Goal: Task Accomplishment & Management: Use online tool/utility

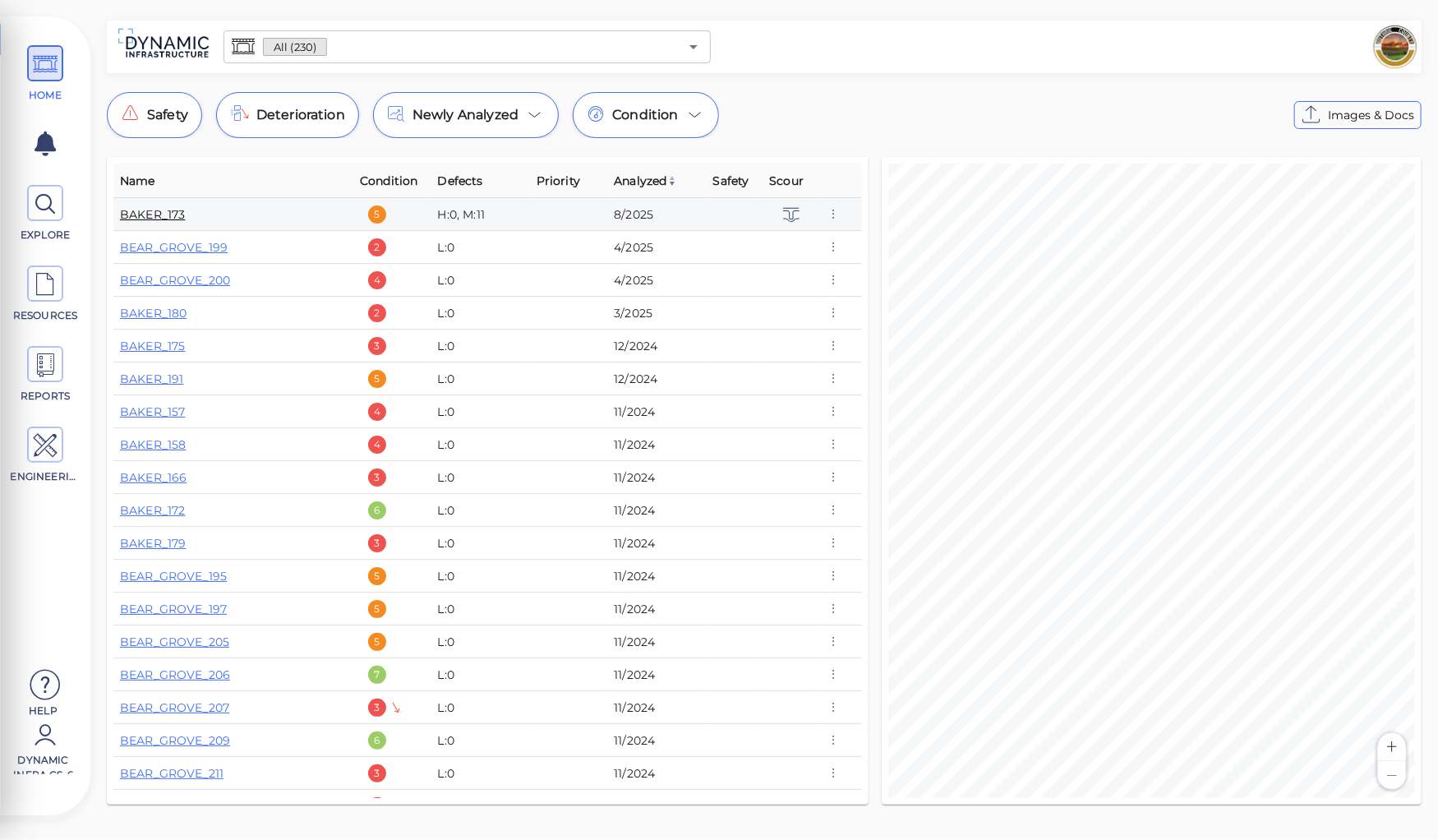
click at [149, 211] on link "BAKER_173" at bounding box center [152, 214] width 64 height 15
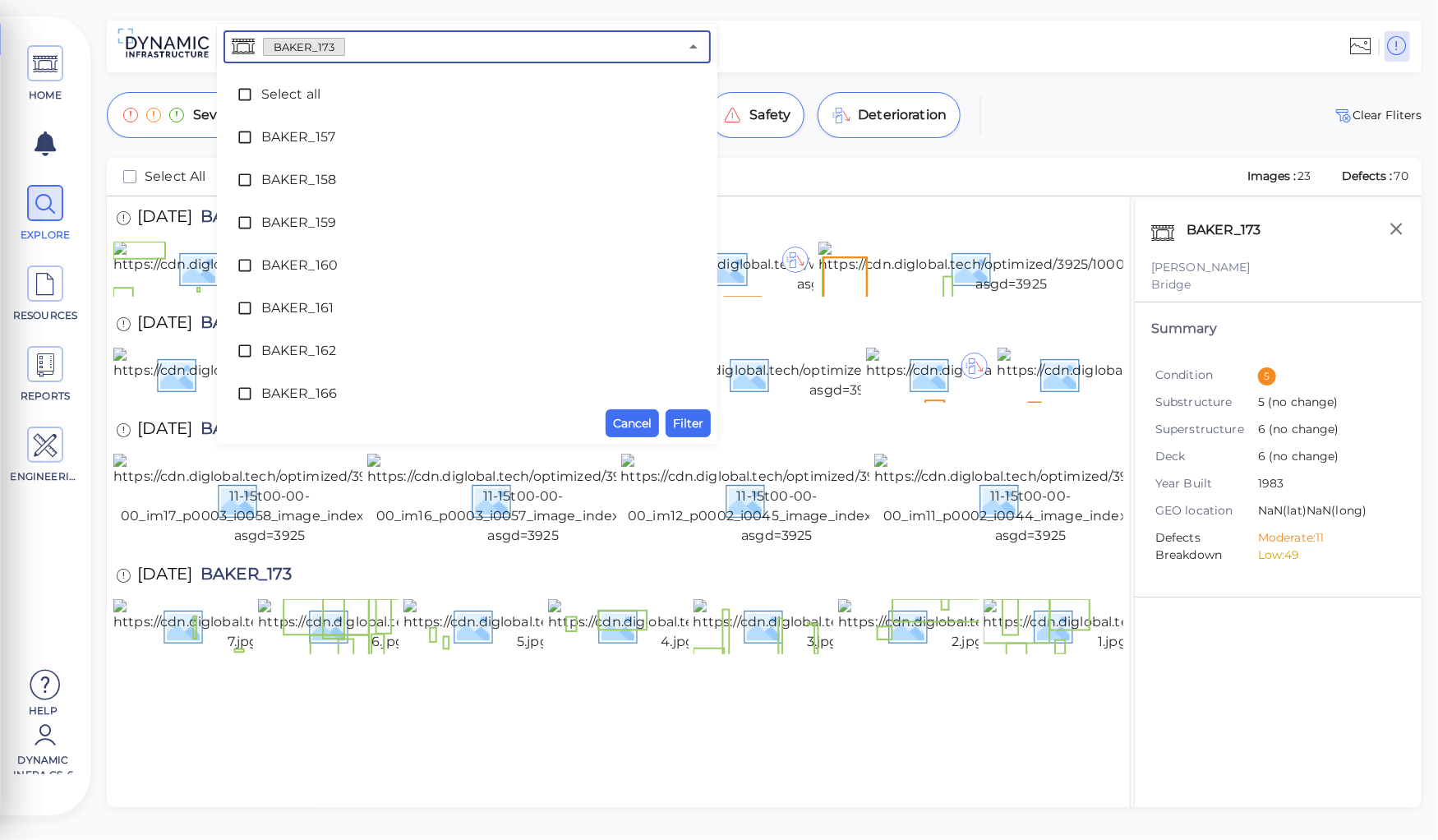
click at [367, 48] on input "text" at bounding box center [512, 47] width 334 height 23
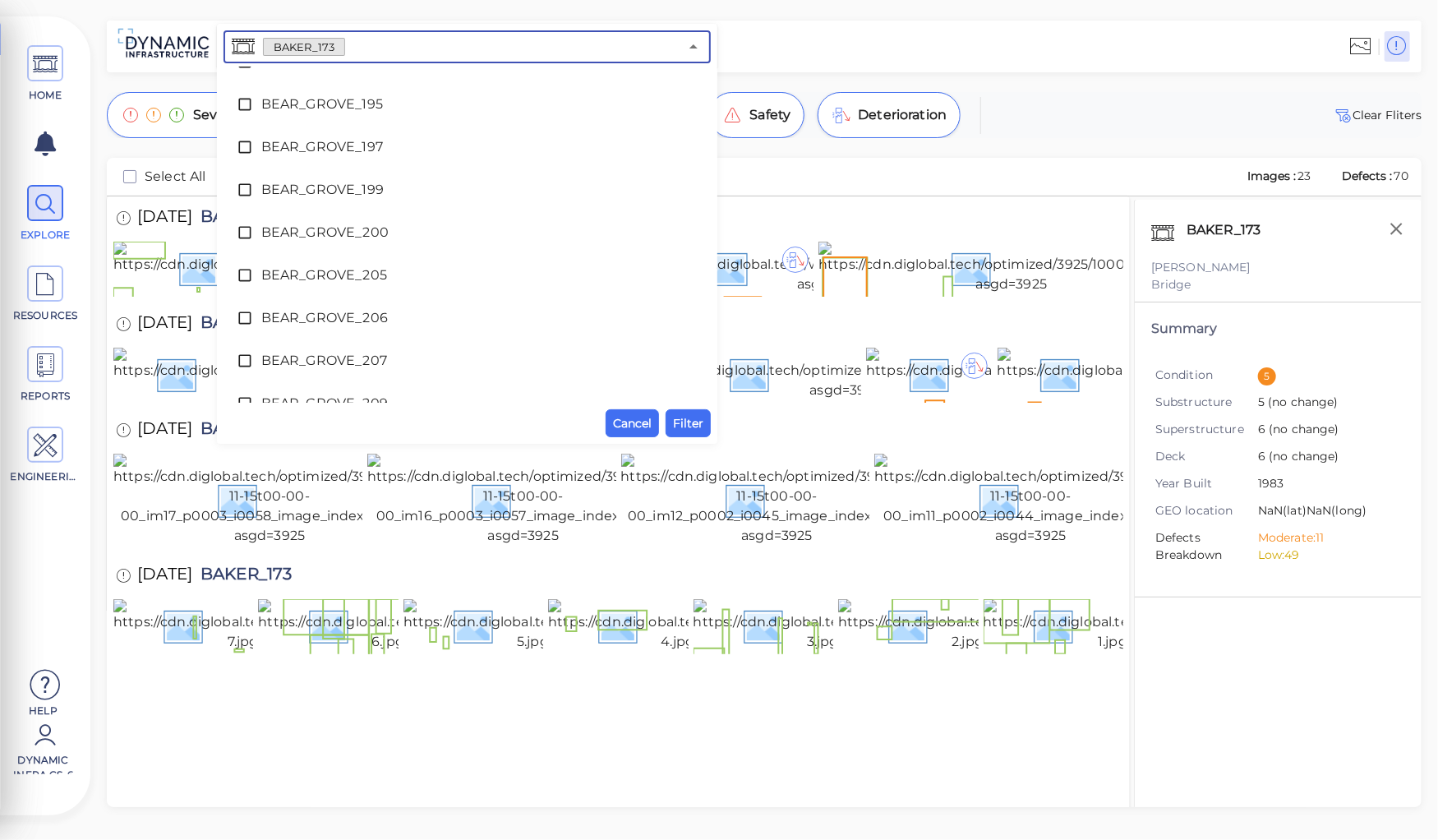
scroll to position [1104, 0]
click at [360, 53] on input "text" at bounding box center [512, 47] width 334 height 23
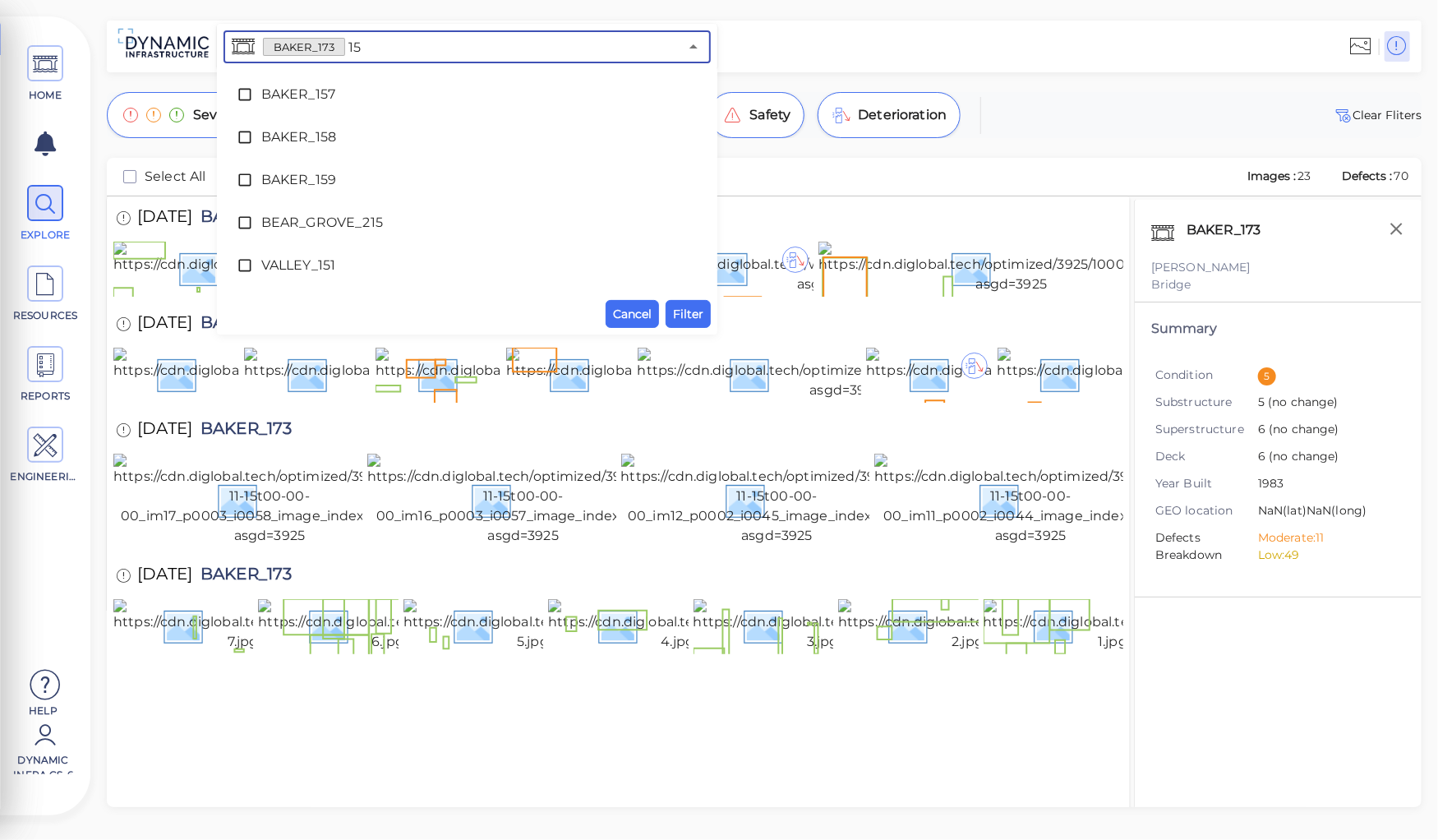
scroll to position [0, 0]
type input "157"
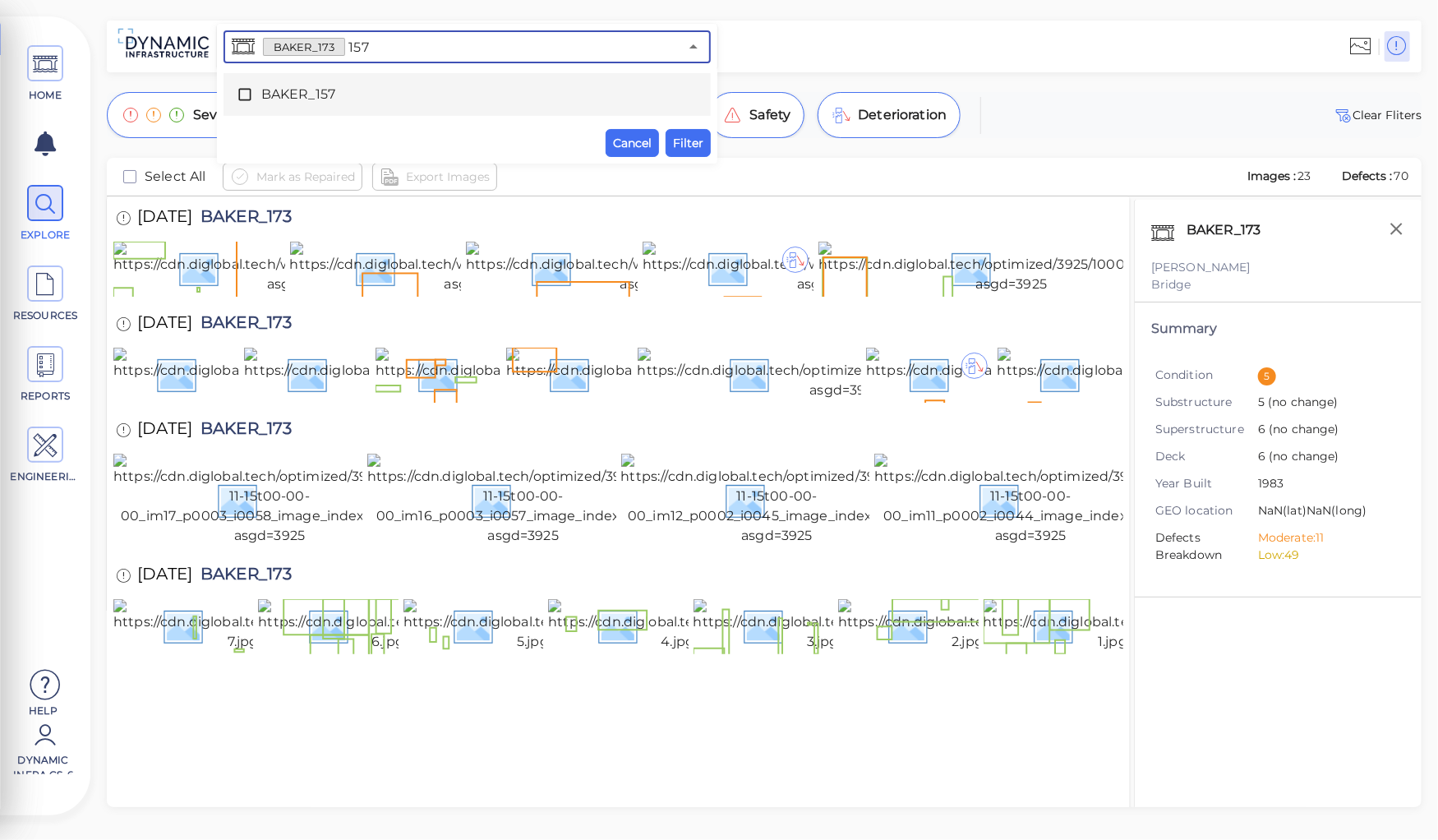
click at [293, 89] on span "BAKER_157" at bounding box center [468, 95] width 412 height 20
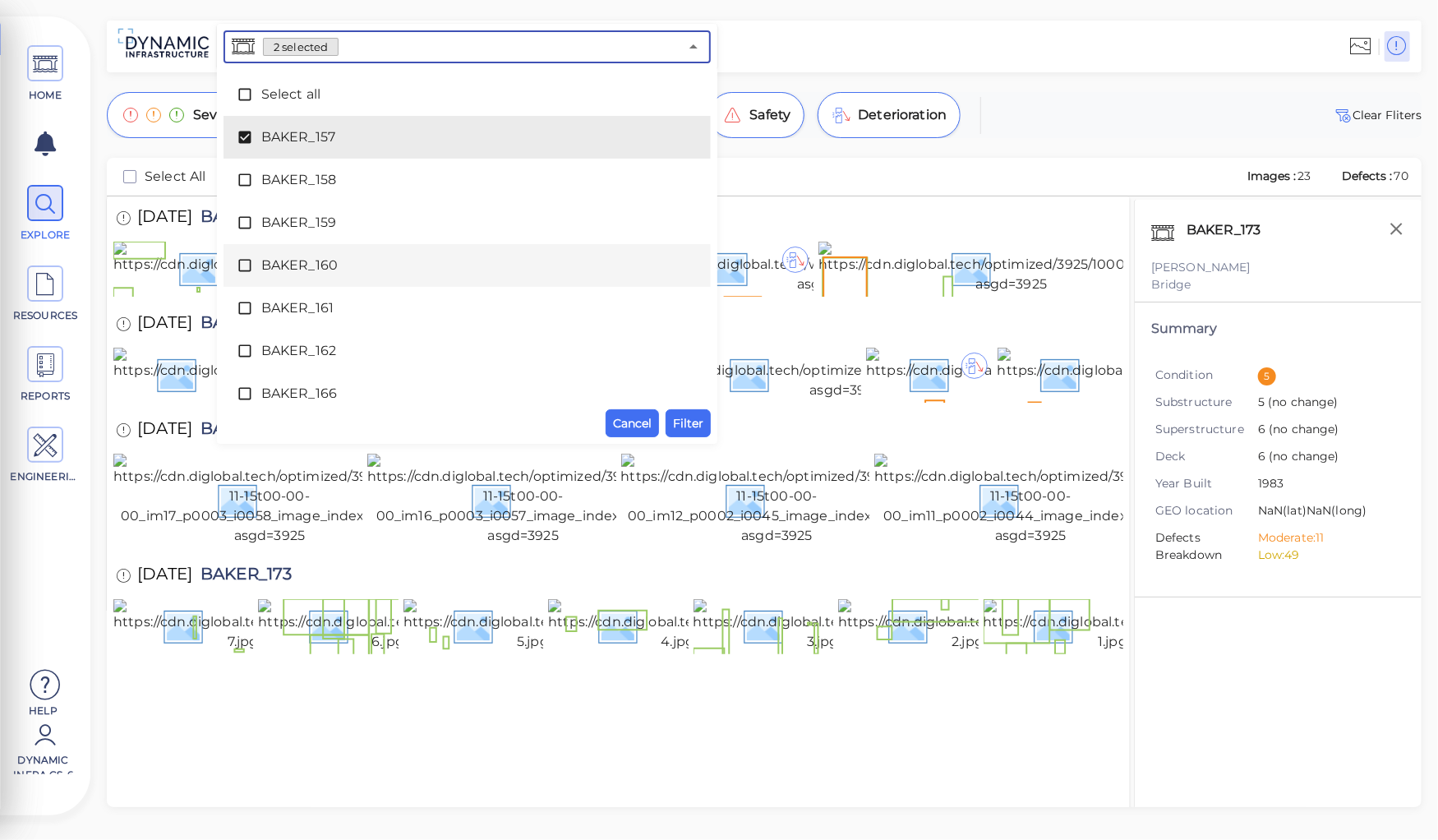
scroll to position [184, 0]
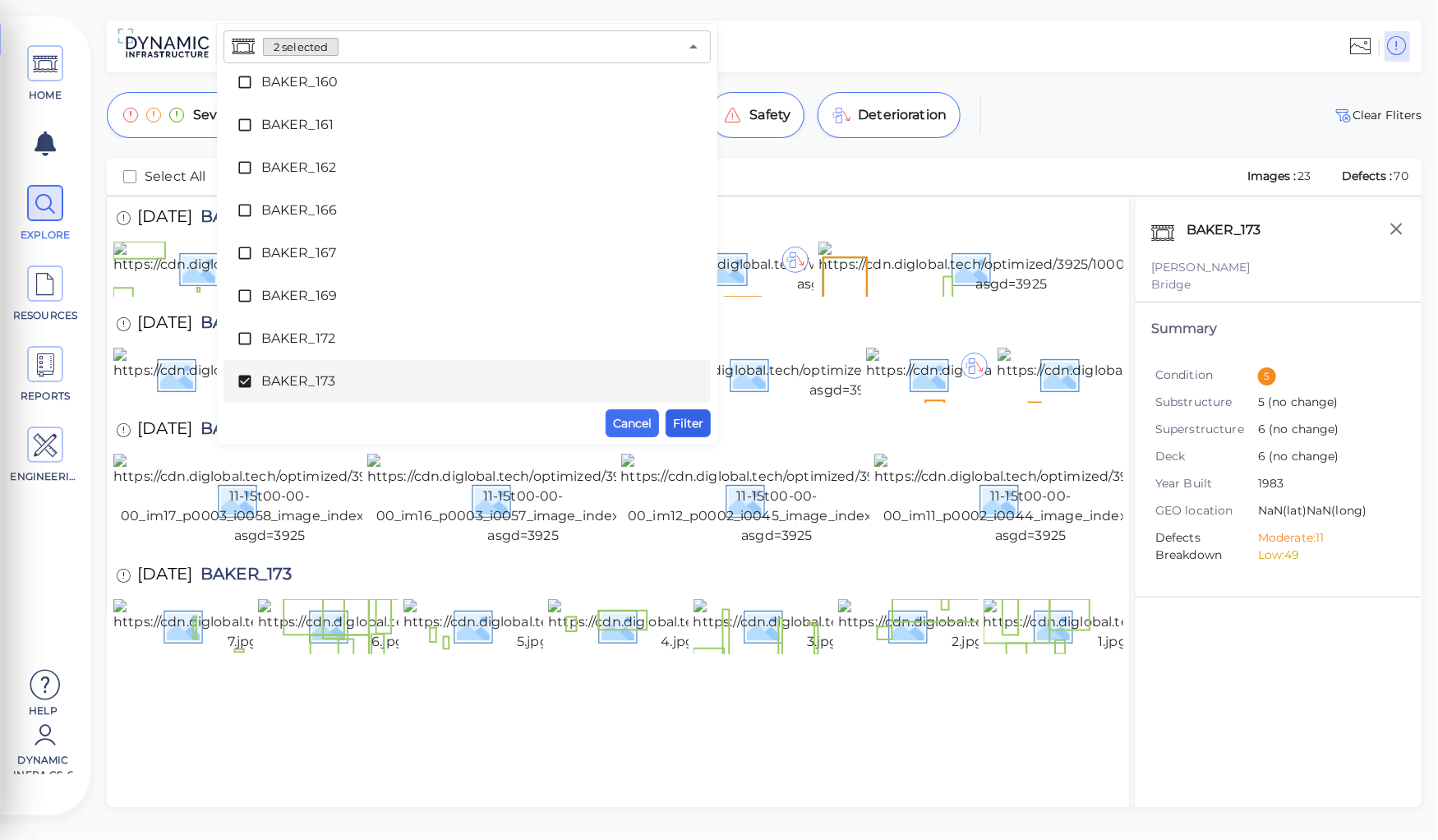
click at [686, 424] on span "Filter" at bounding box center [688, 423] width 30 height 20
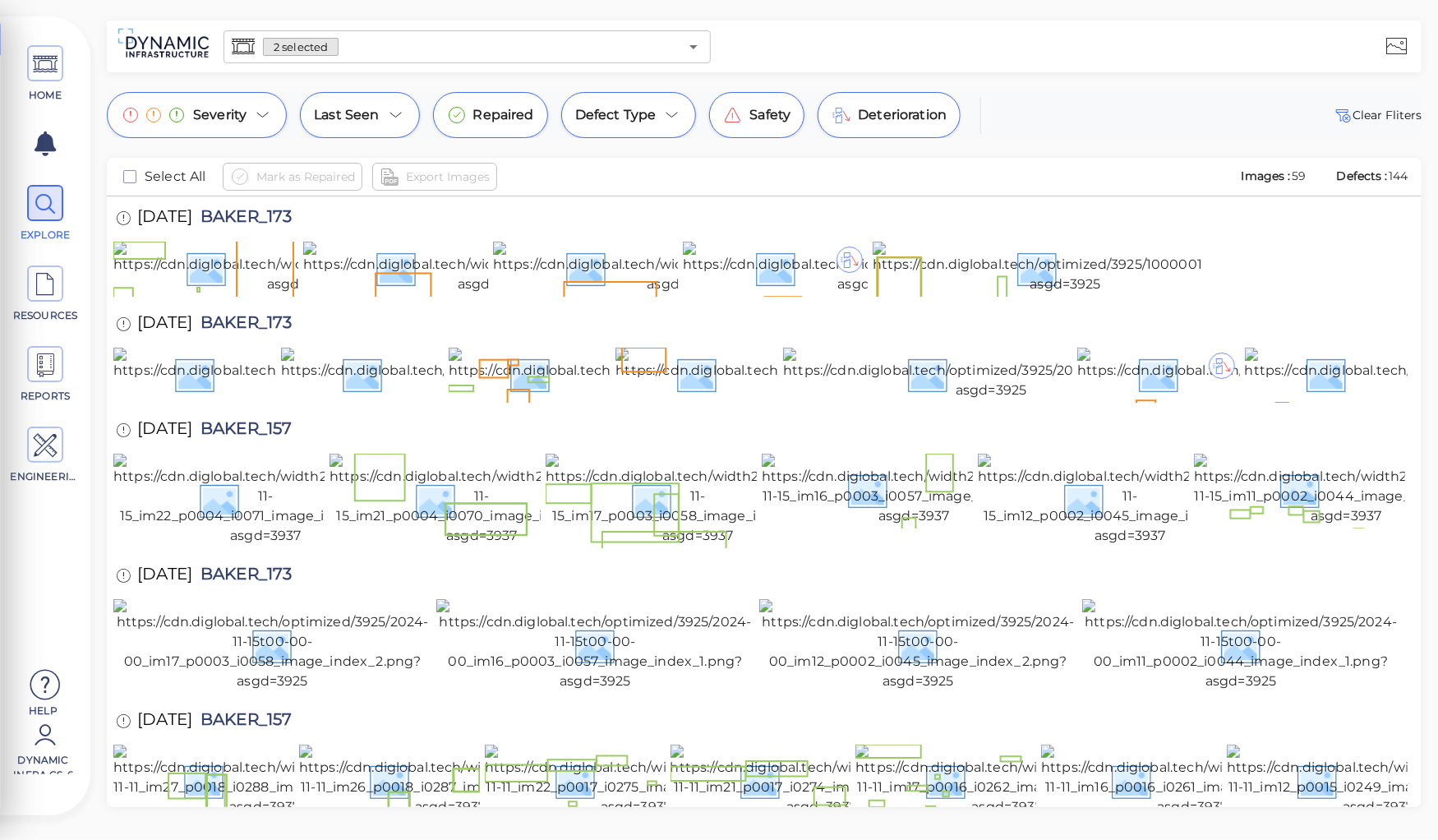
click at [349, 49] on input "text" at bounding box center [509, 47] width 340 height 23
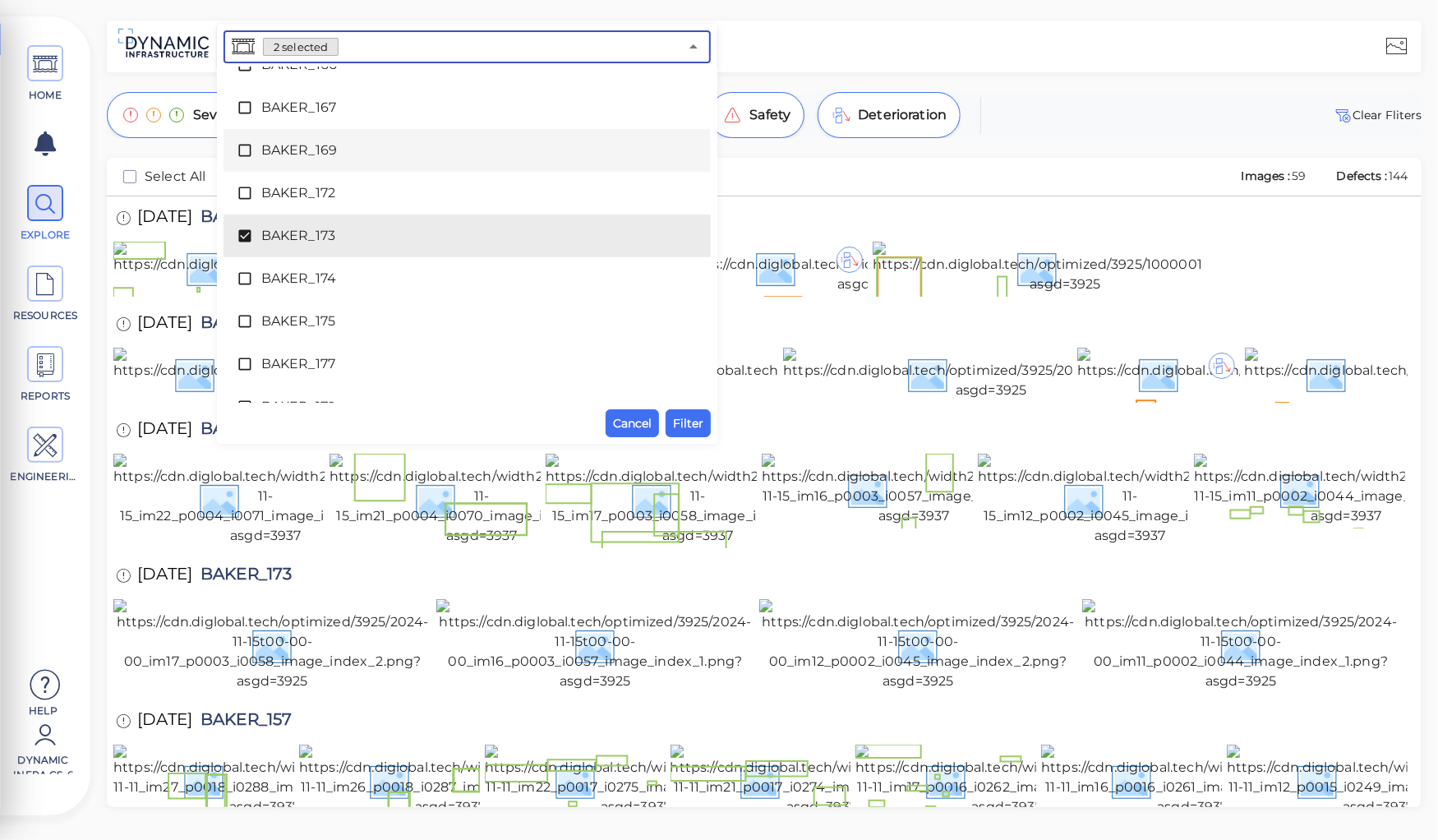
scroll to position [395, 0]
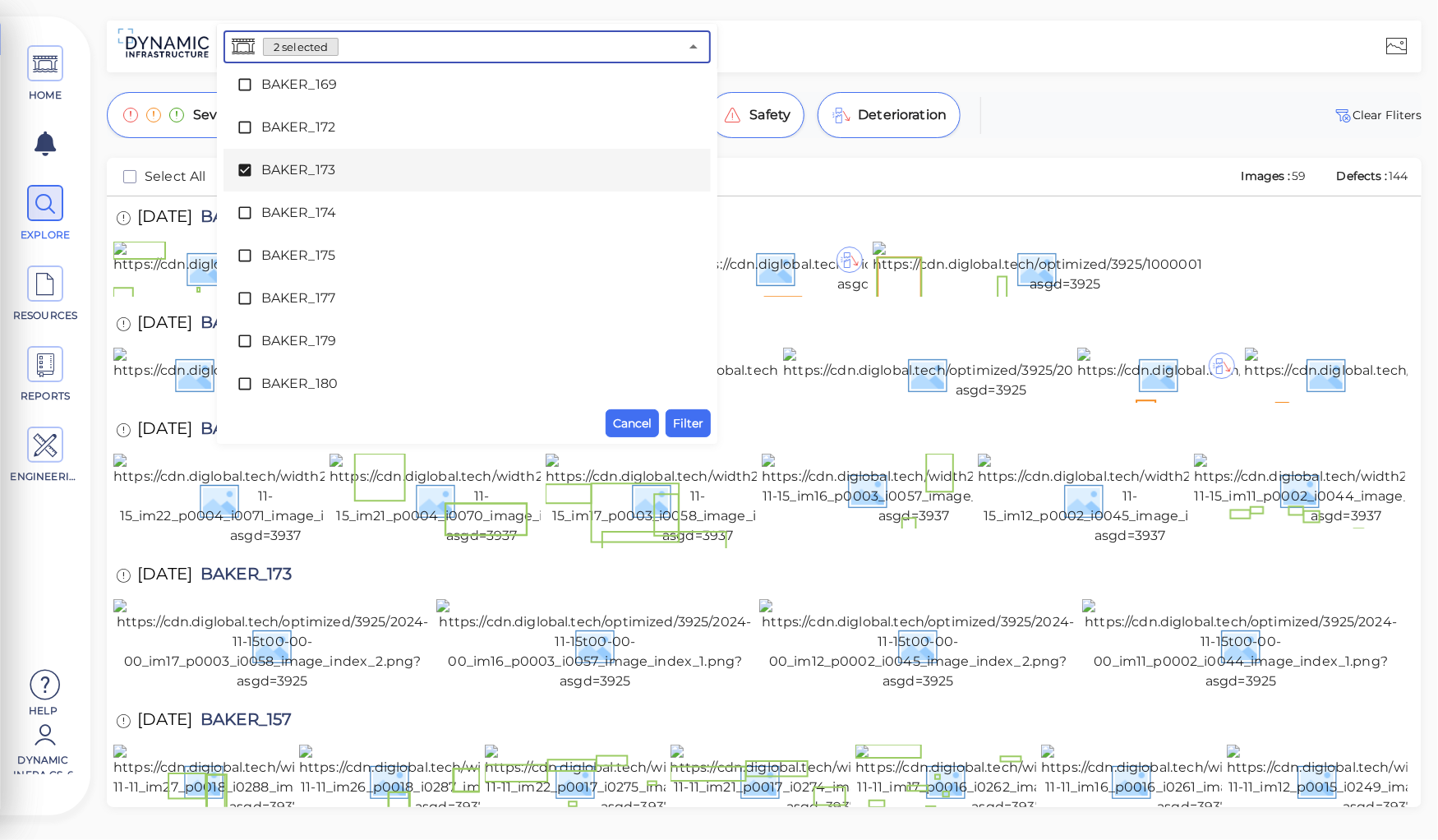
click at [243, 169] on icon at bounding box center [244, 170] width 13 height 13
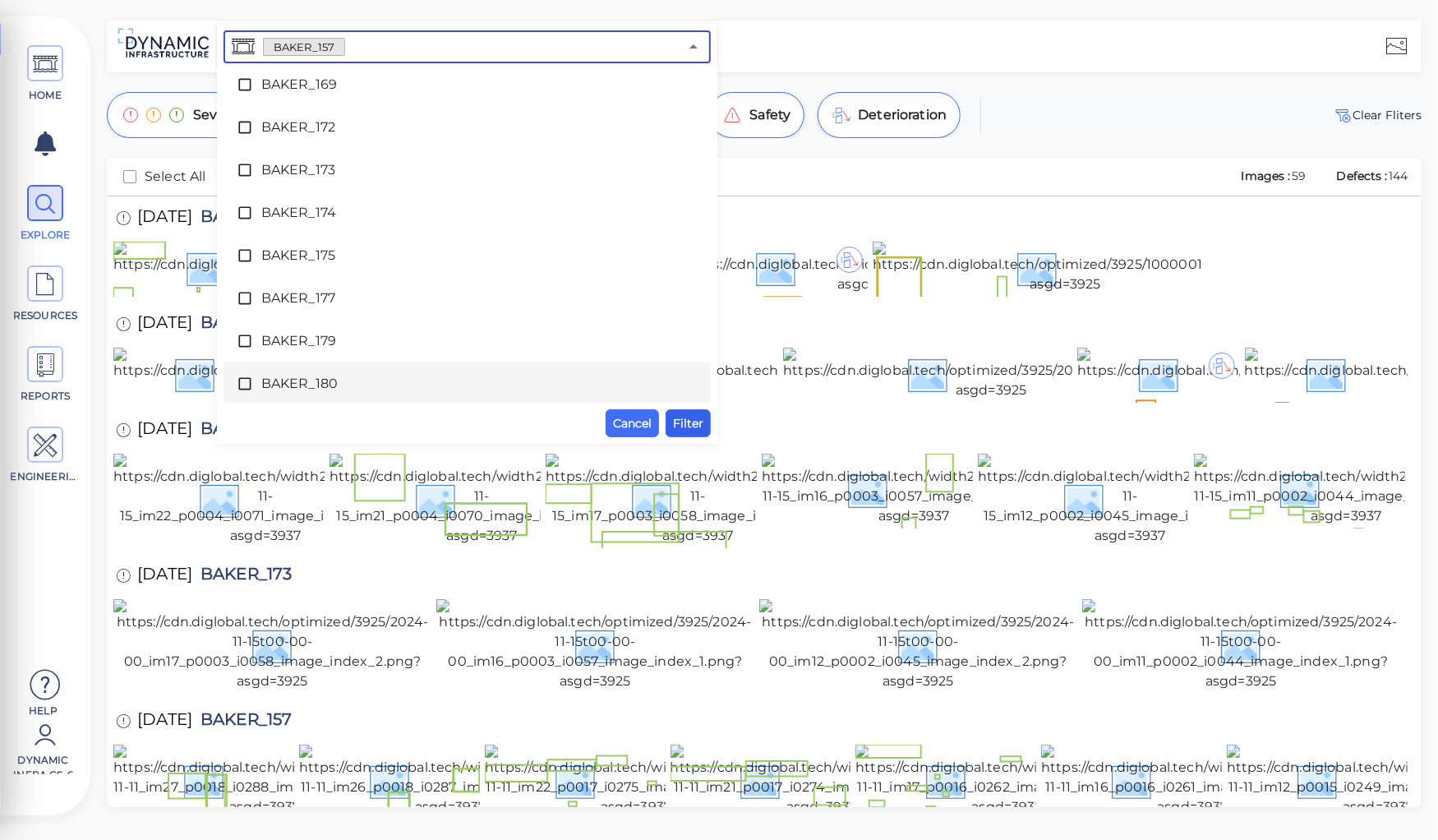
click at [687, 422] on span "Filter" at bounding box center [688, 423] width 30 height 20
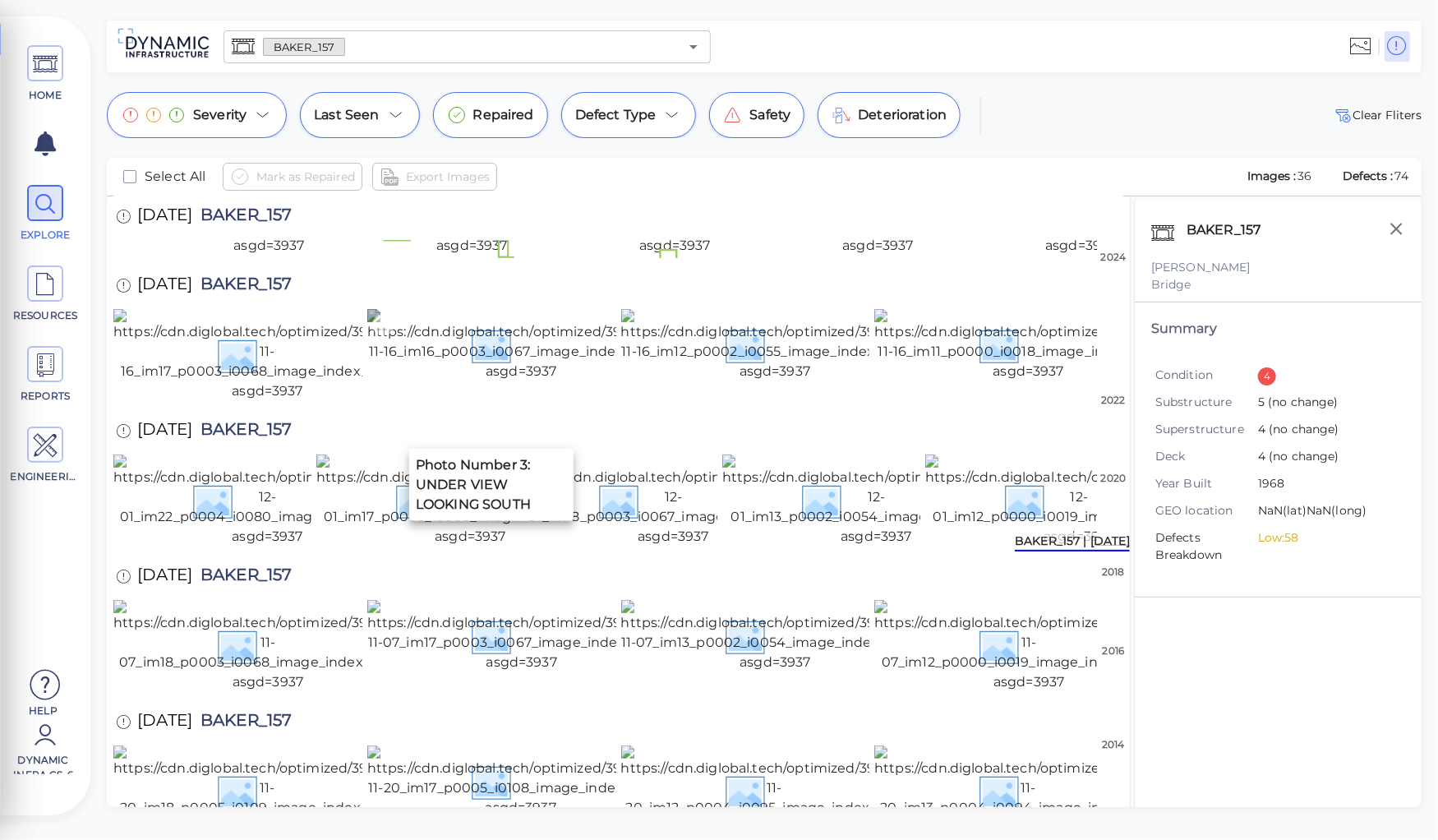
scroll to position [642, 0]
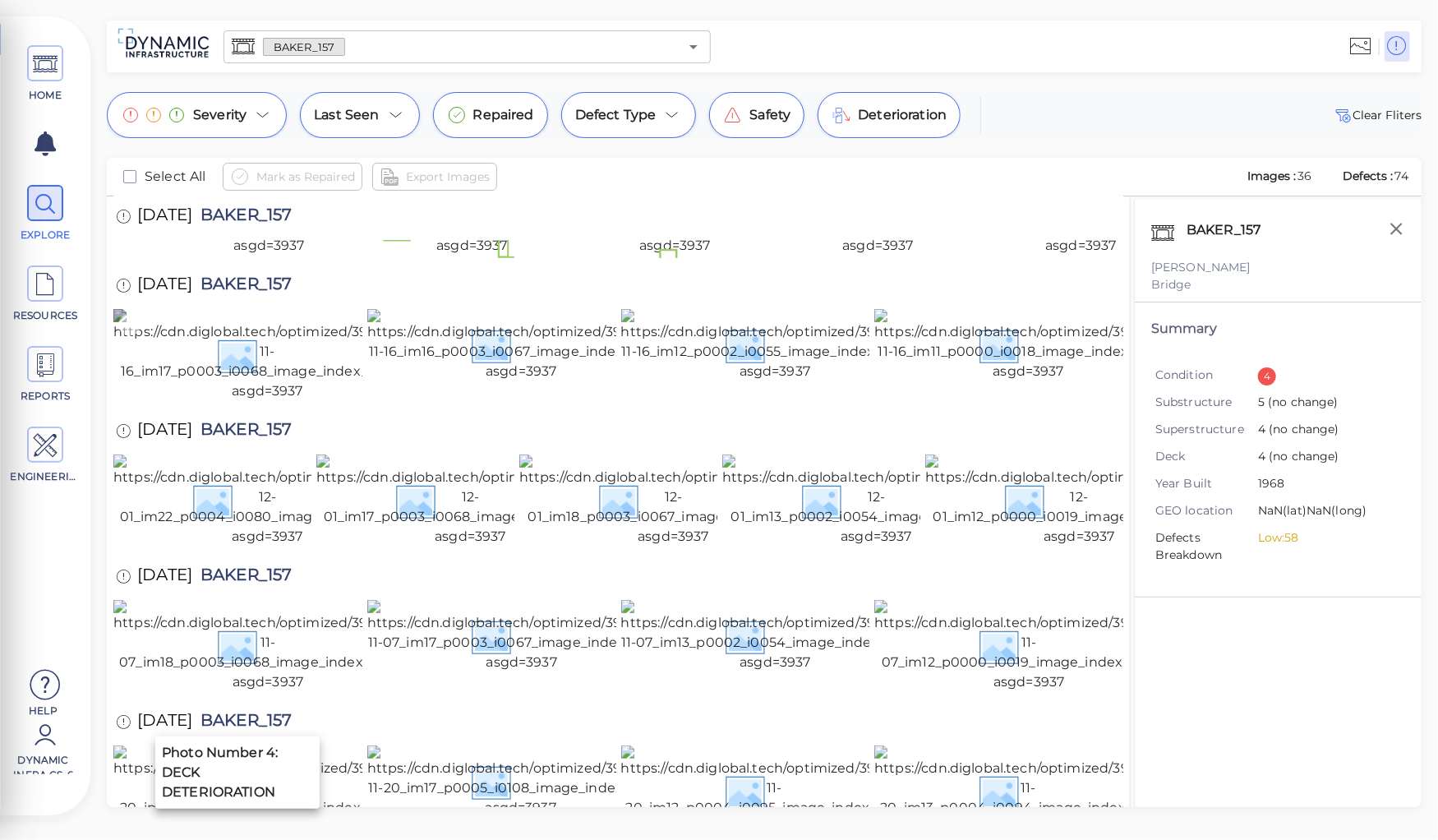
click at [285, 401] on img at bounding box center [268, 355] width 309 height 92
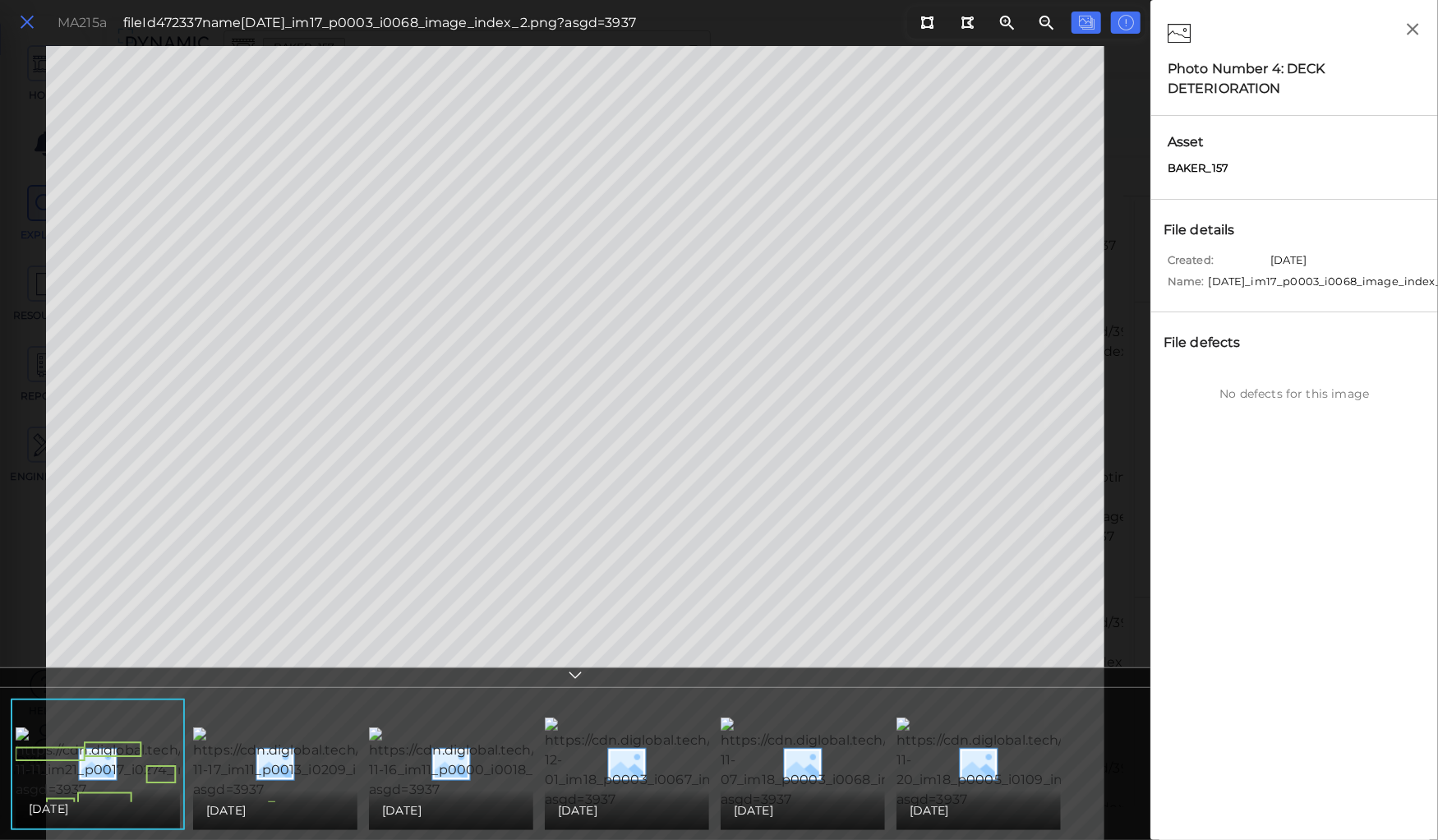
click at [28, 23] on icon at bounding box center [27, 22] width 19 height 22
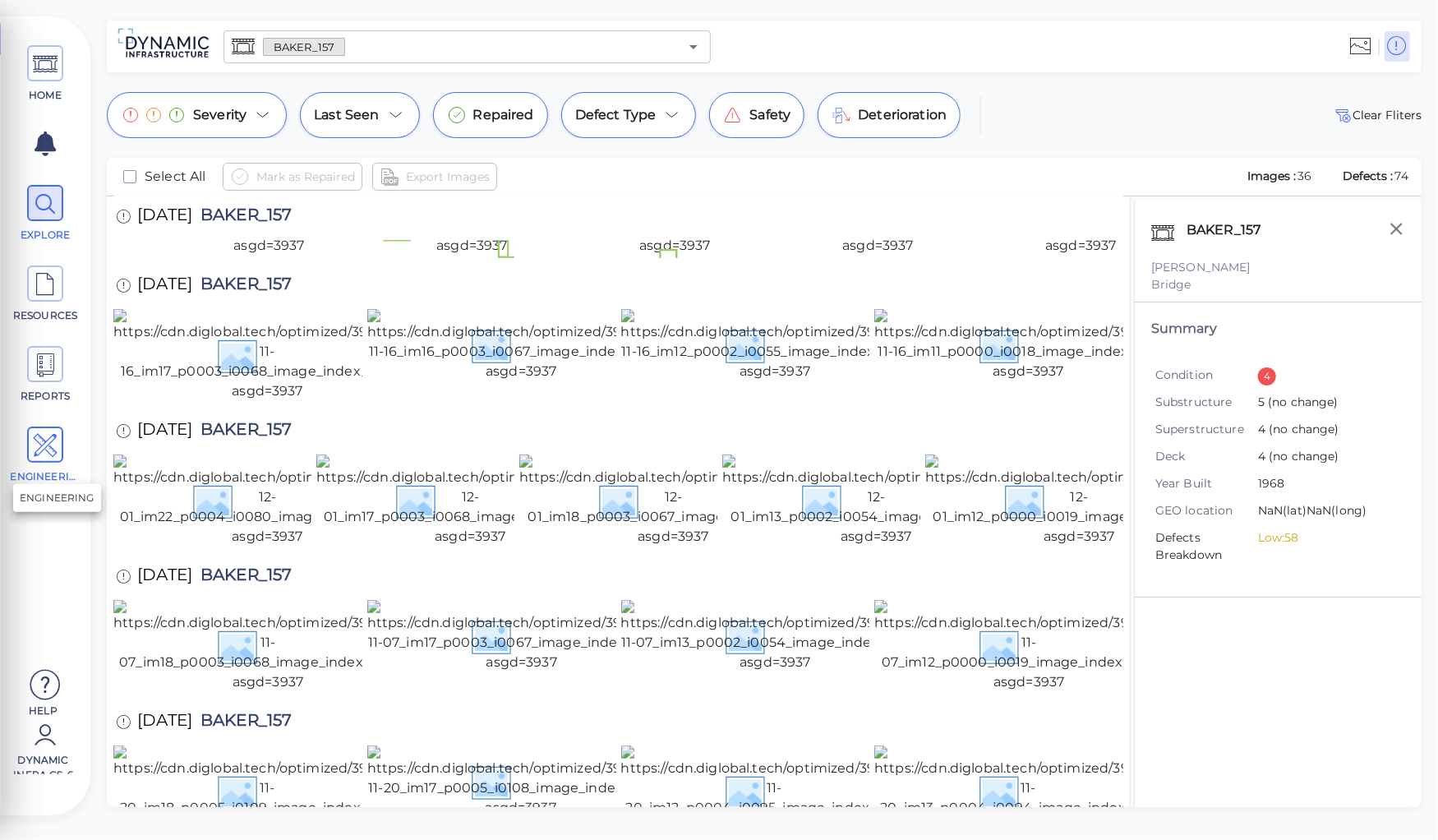
click at [43, 444] on icon at bounding box center [45, 446] width 24 height 37
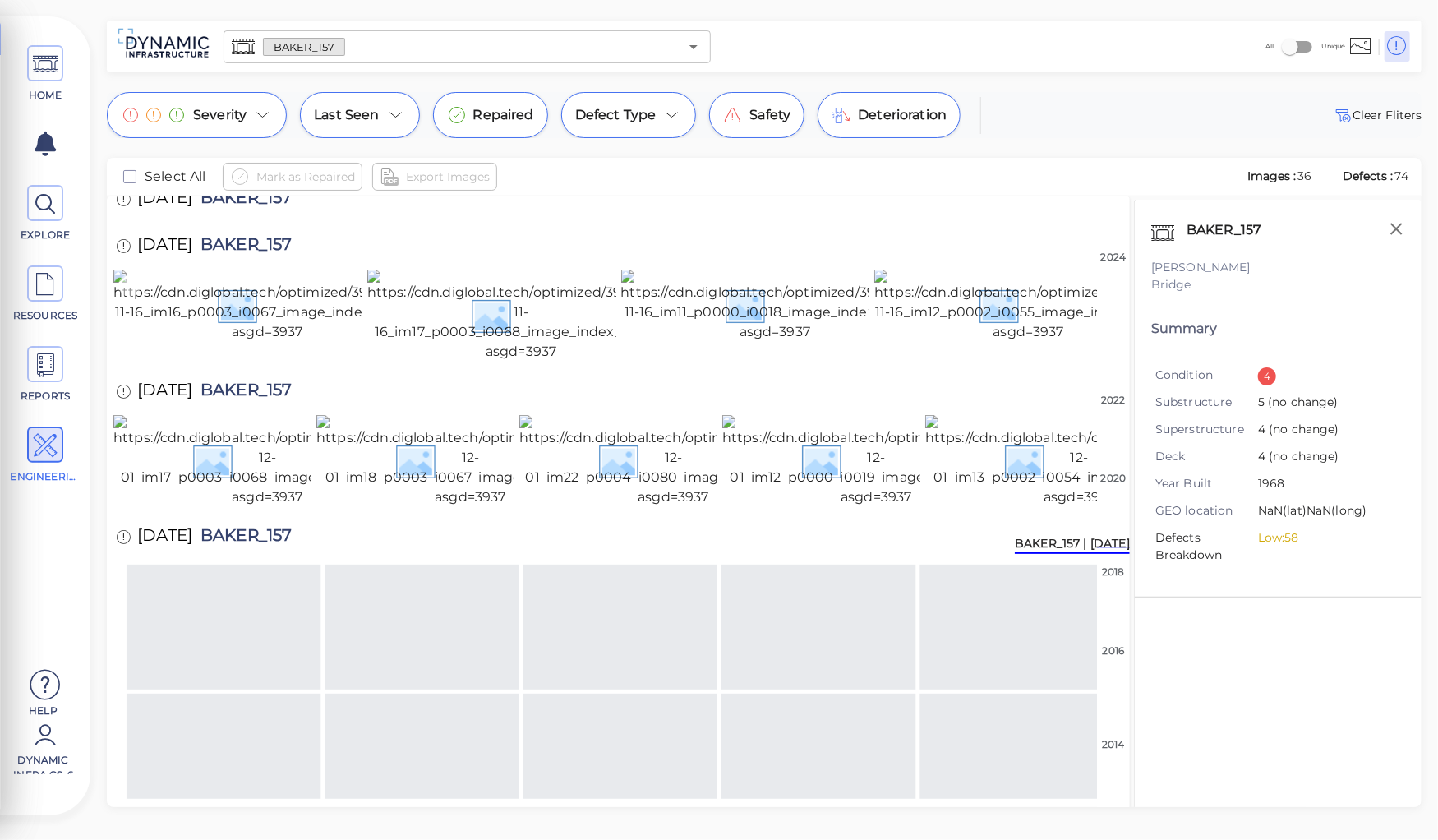
scroll to position [809, 0]
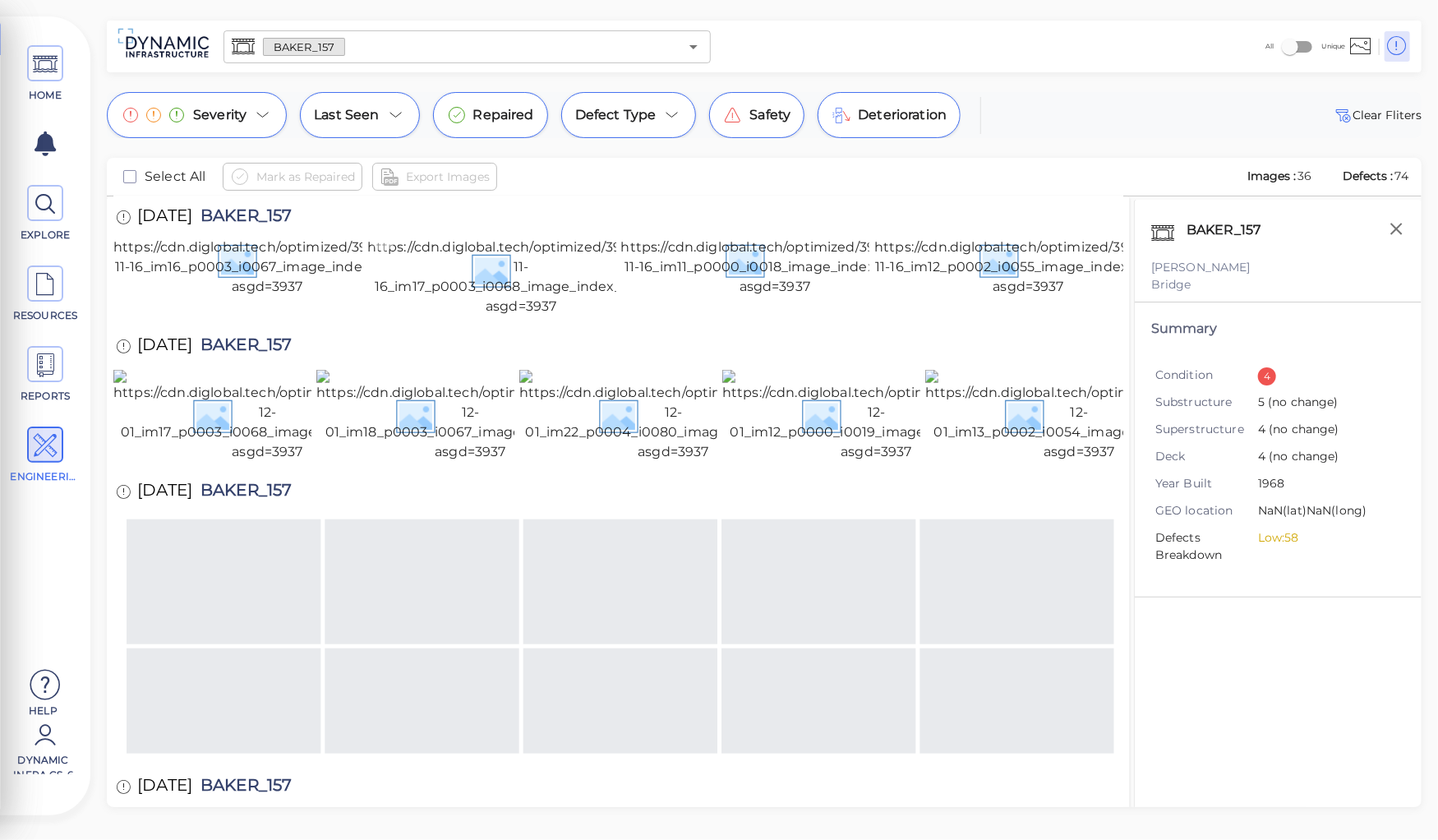
click at [514, 316] on img at bounding box center [522, 271] width 309 height 92
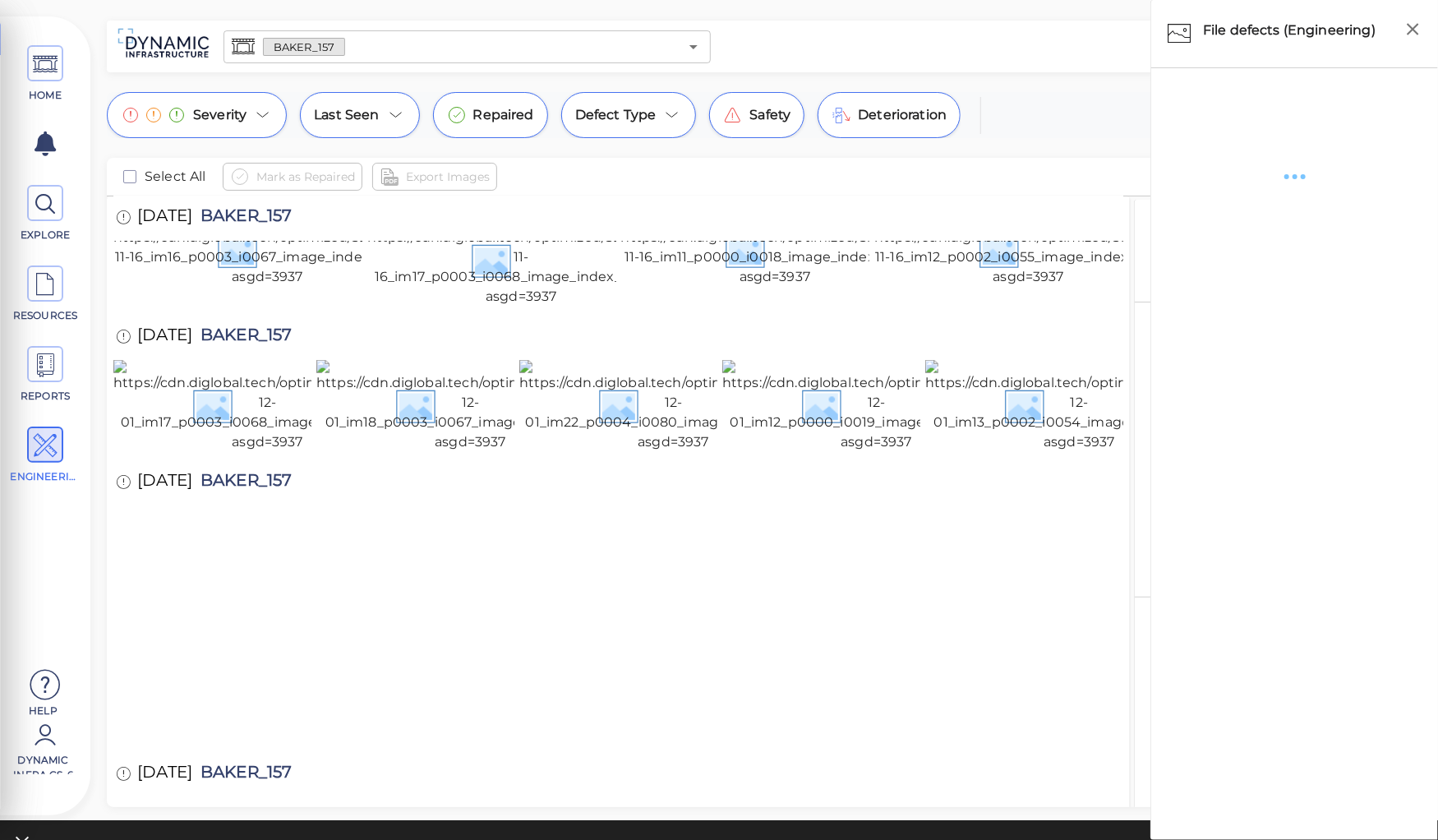
scroll to position [799, 0]
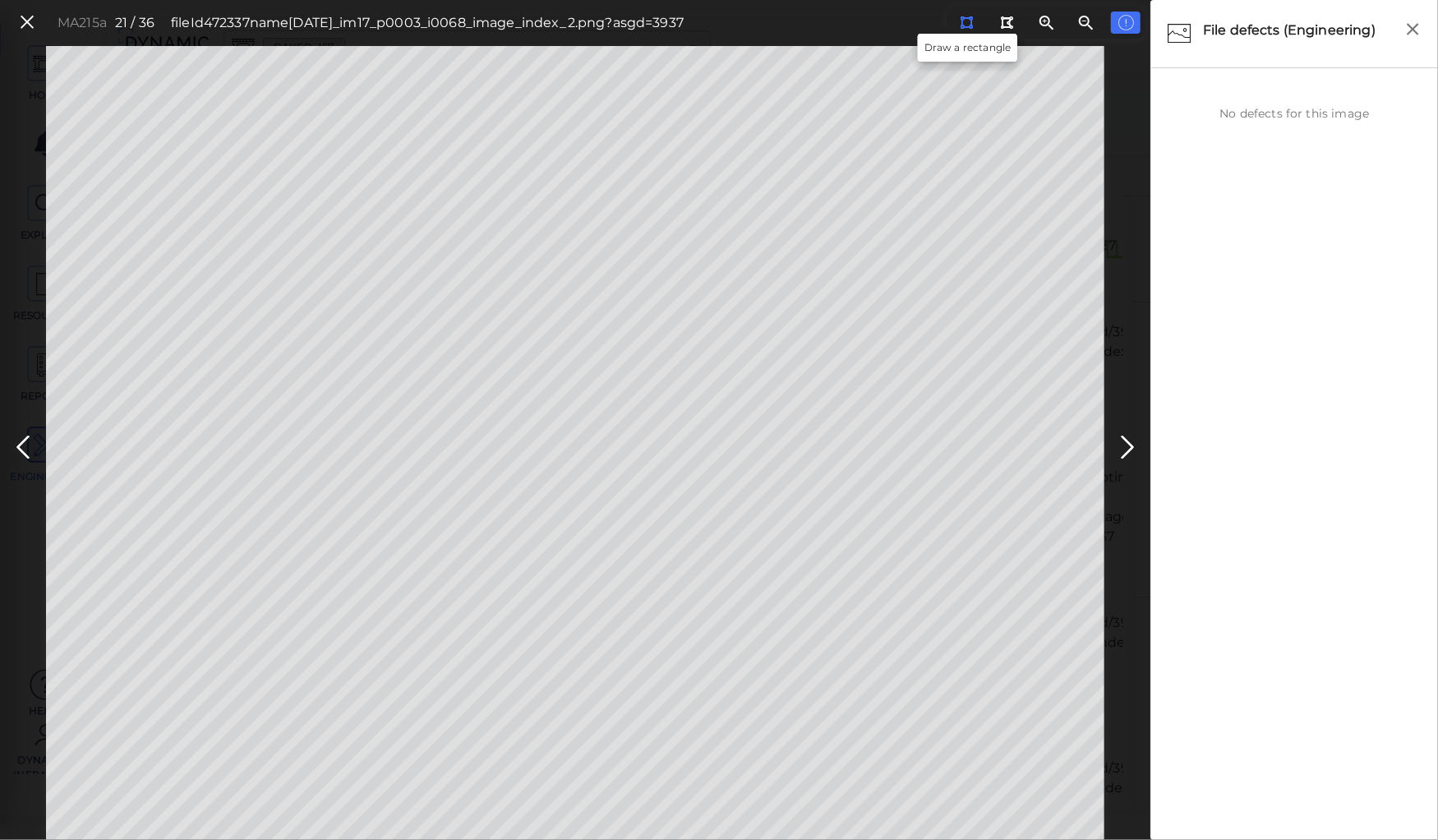
click at [963, 19] on icon at bounding box center [966, 22] width 13 height 13
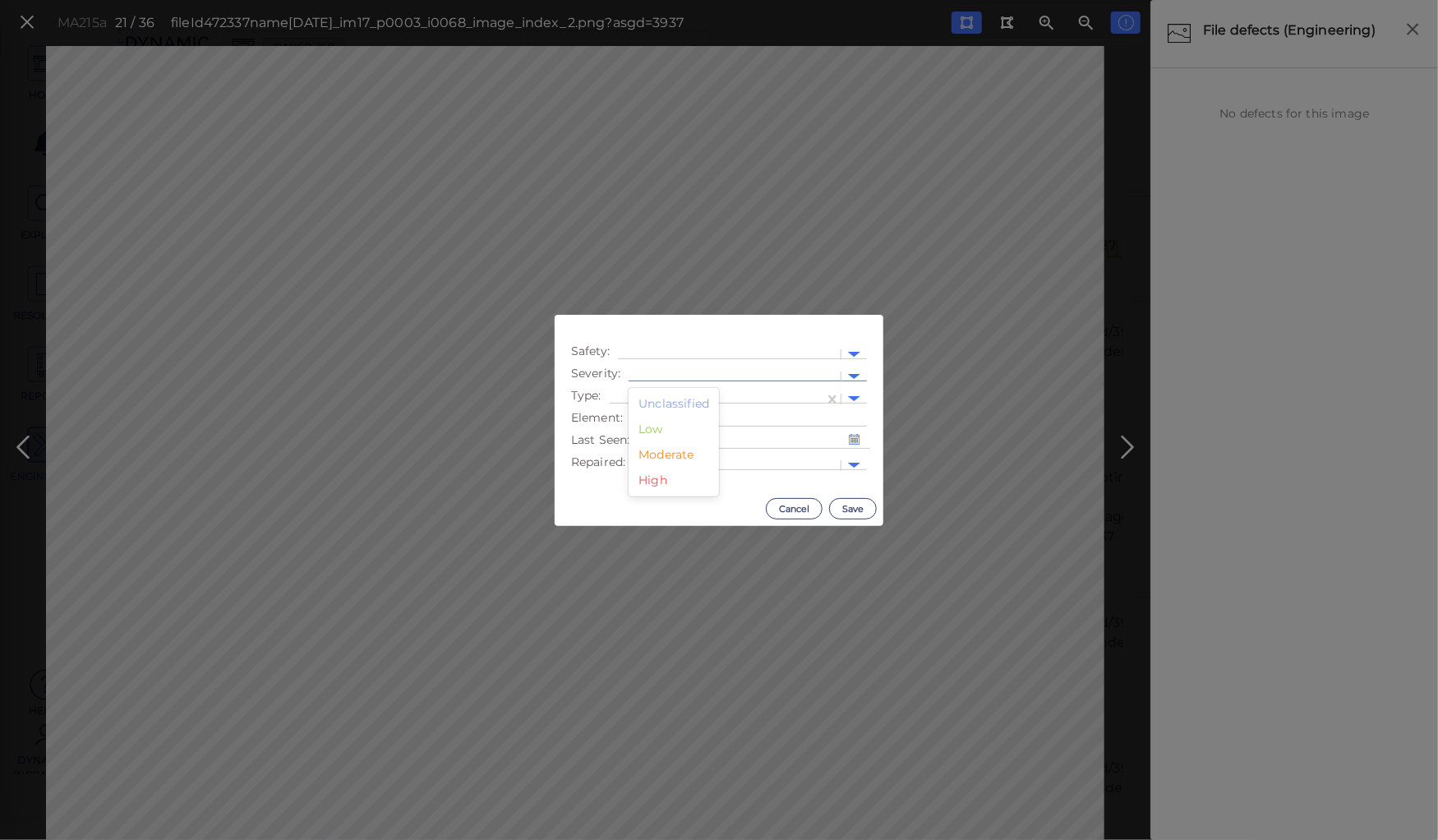
click at [717, 371] on div at bounding box center [735, 377] width 195 height 18
click at [664, 458] on div "Moderate" at bounding box center [674, 455] width 91 height 25
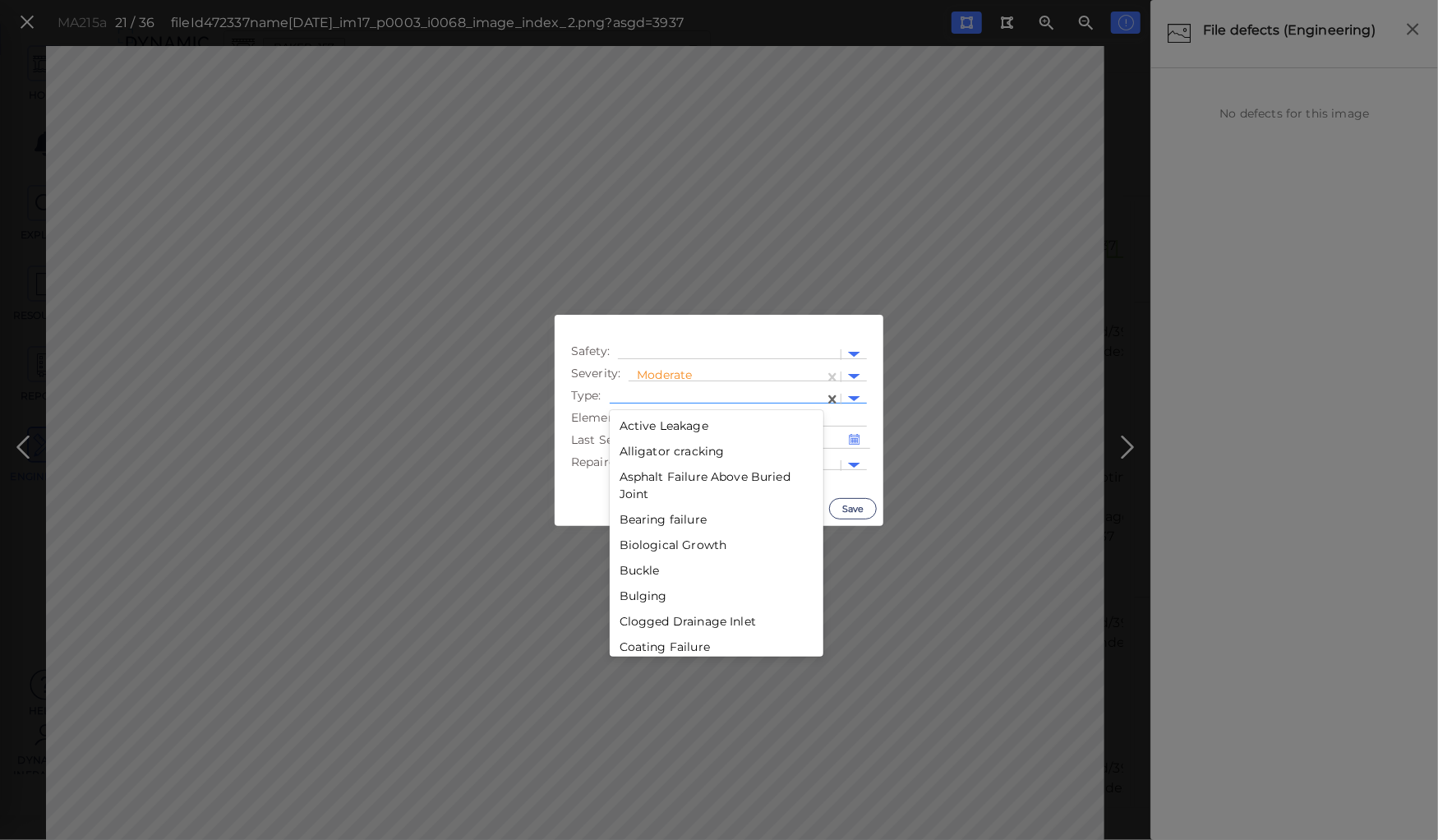
click at [670, 398] on div at bounding box center [717, 399] width 198 height 18
click at [640, 515] on div "Pothole" at bounding box center [716, 514] width 214 height 25
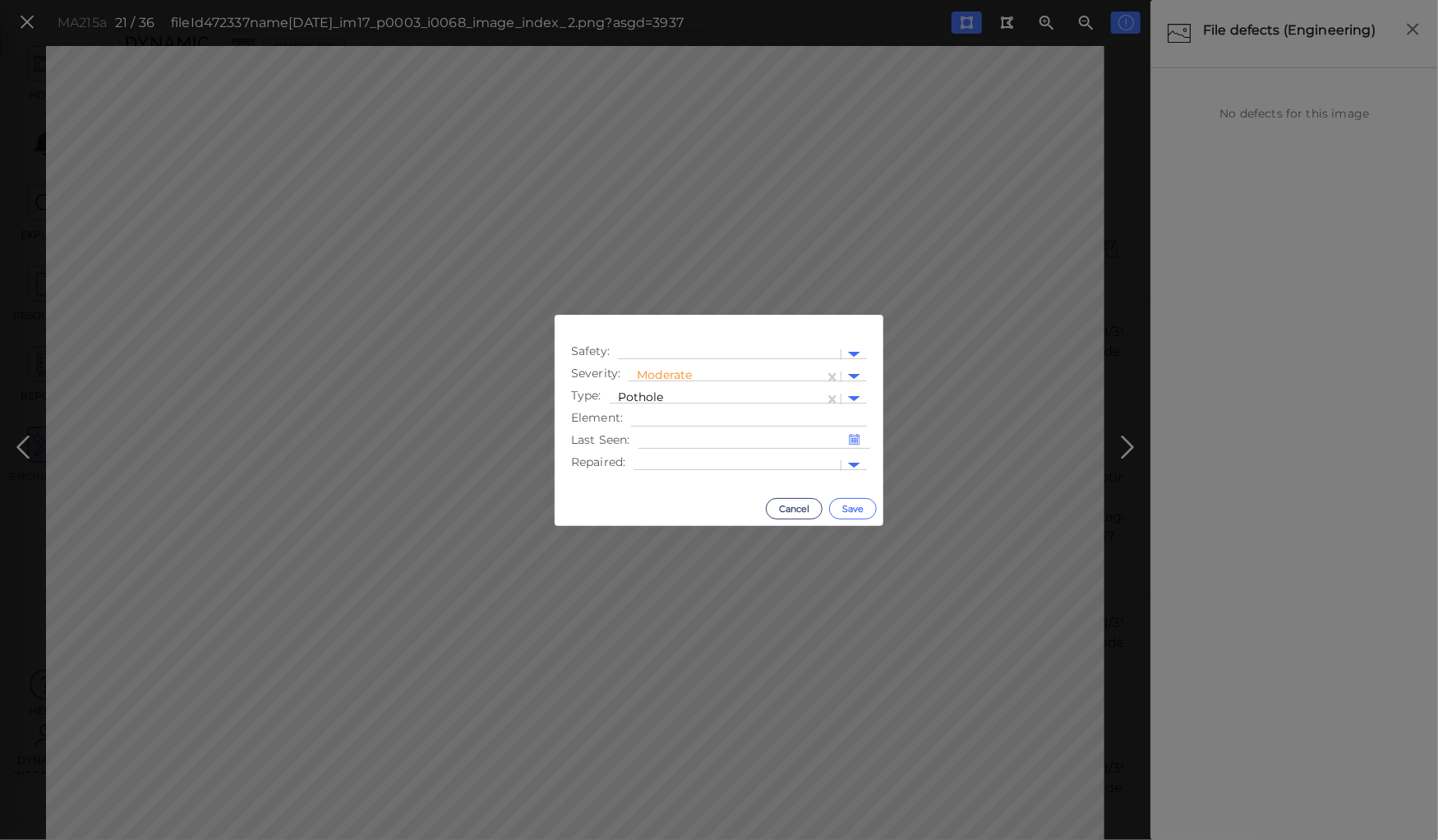
click at [854, 504] on button "Save" at bounding box center [853, 509] width 48 height 21
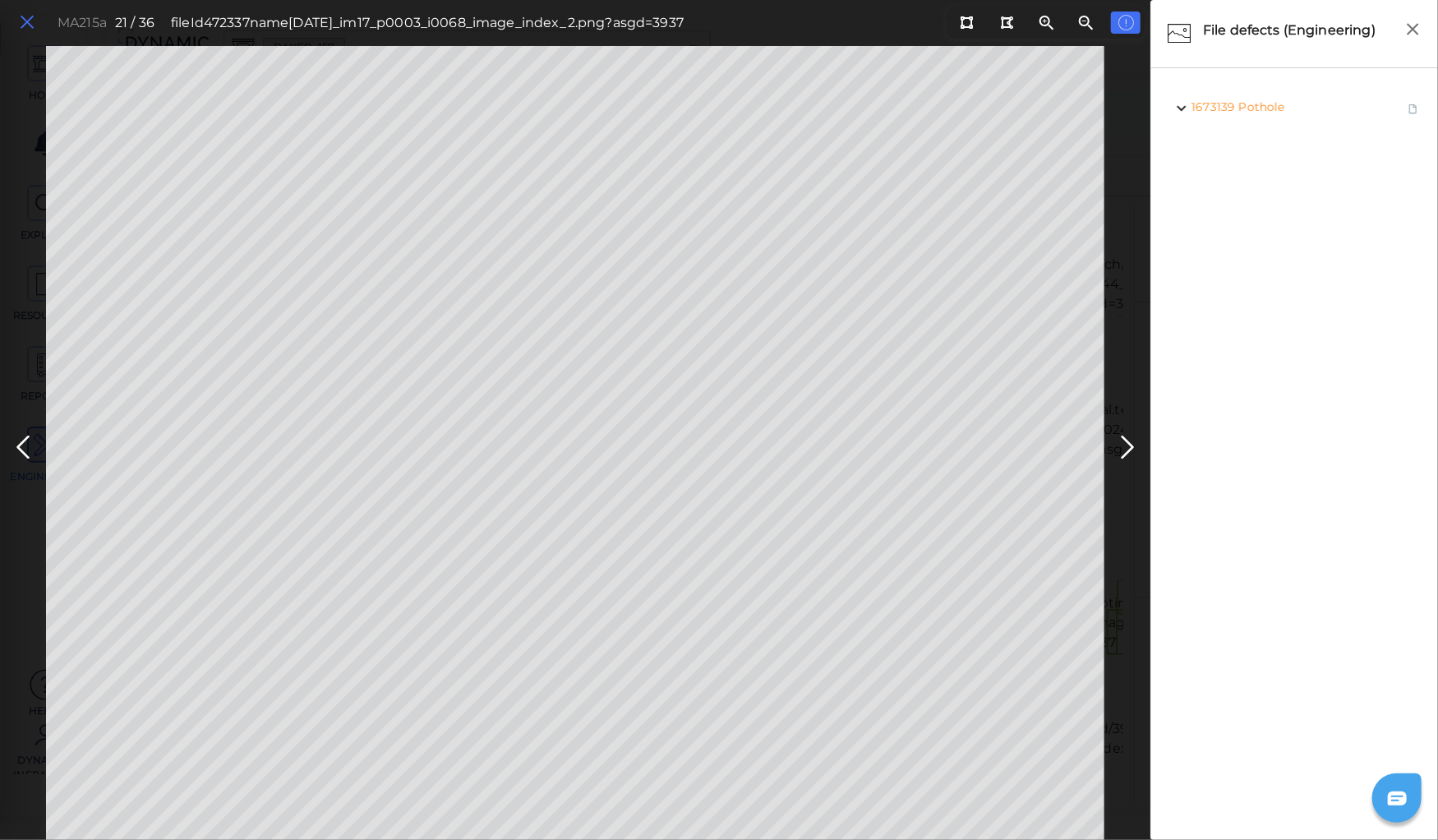
click at [26, 23] on icon at bounding box center [27, 22] width 19 height 22
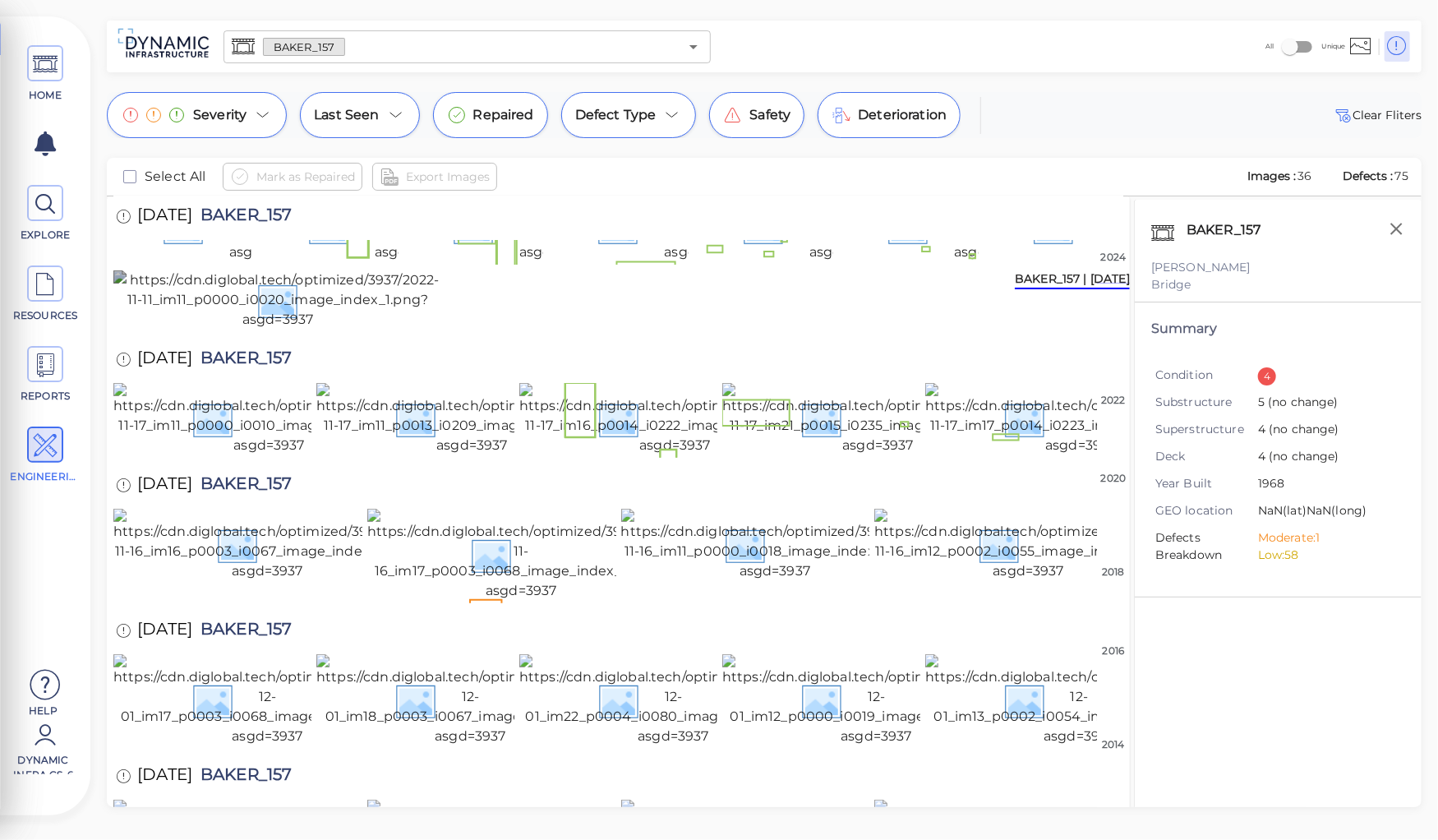
scroll to position [182, 0]
